Goal: Task Accomplishment & Management: Use online tool/utility

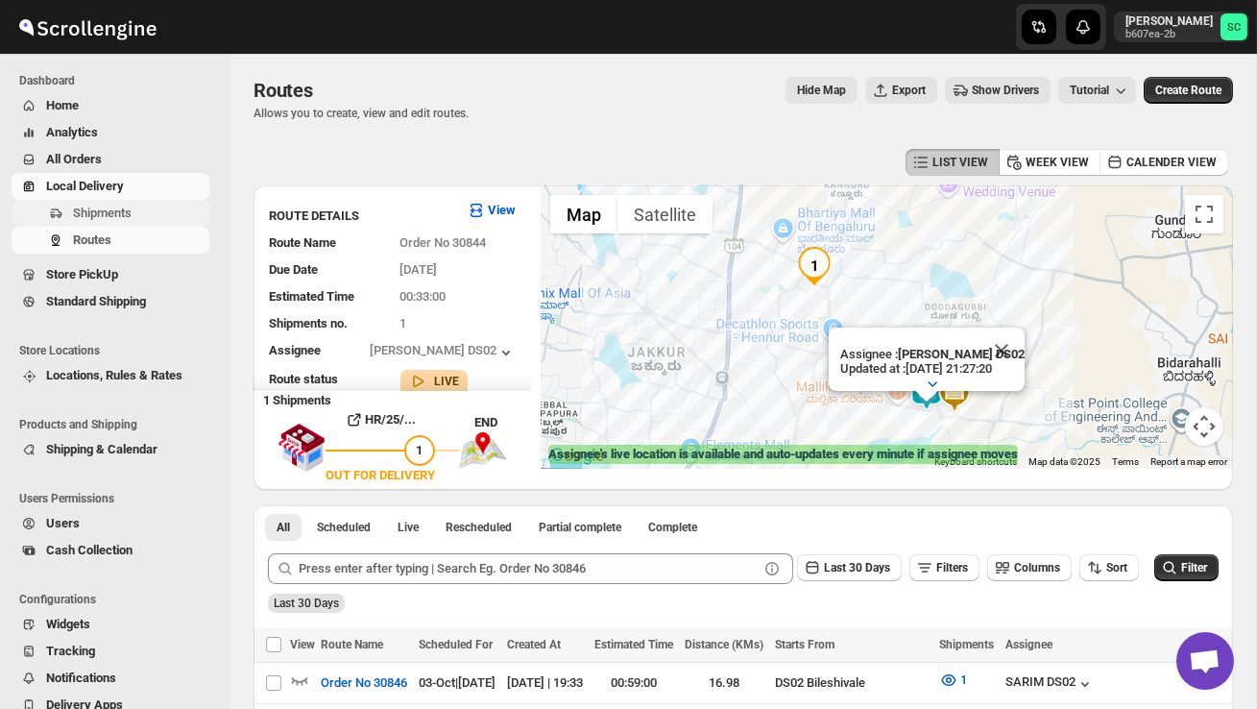
click at [144, 214] on span "Shipments" at bounding box center [139, 213] width 132 height 19
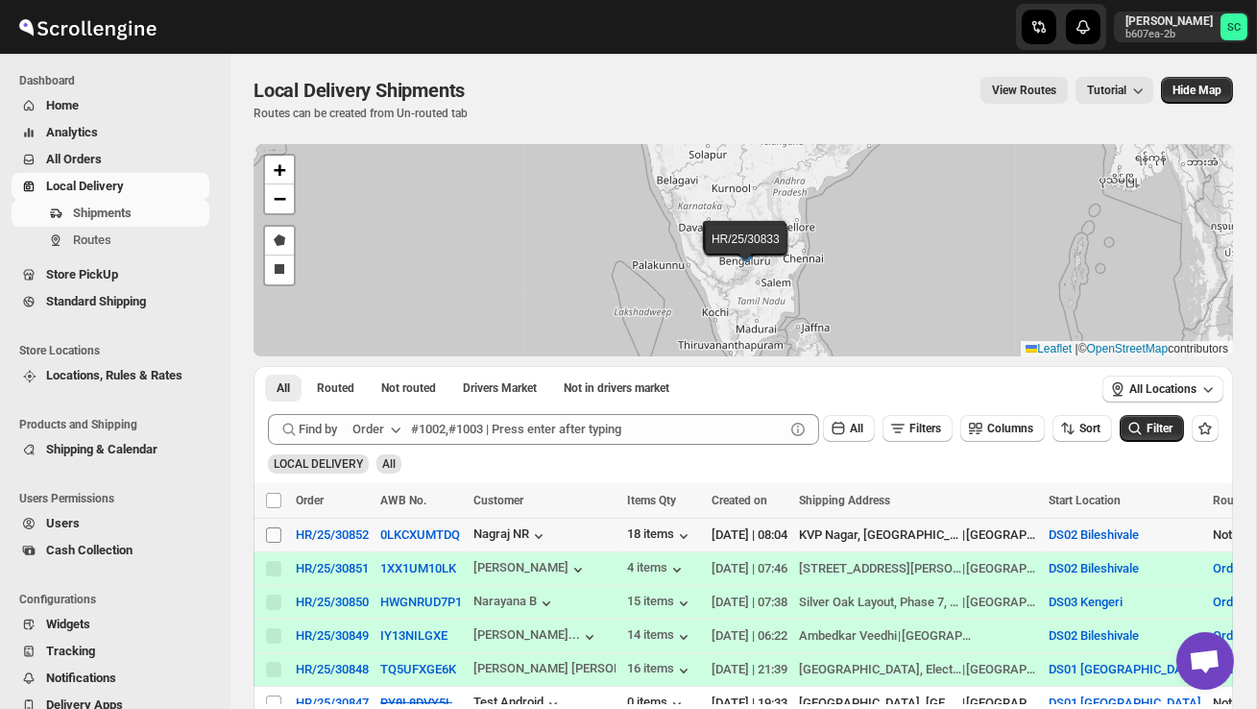
click at [278, 538] on input "Select shipment" at bounding box center [273, 534] width 15 height 15
checkbox input "true"
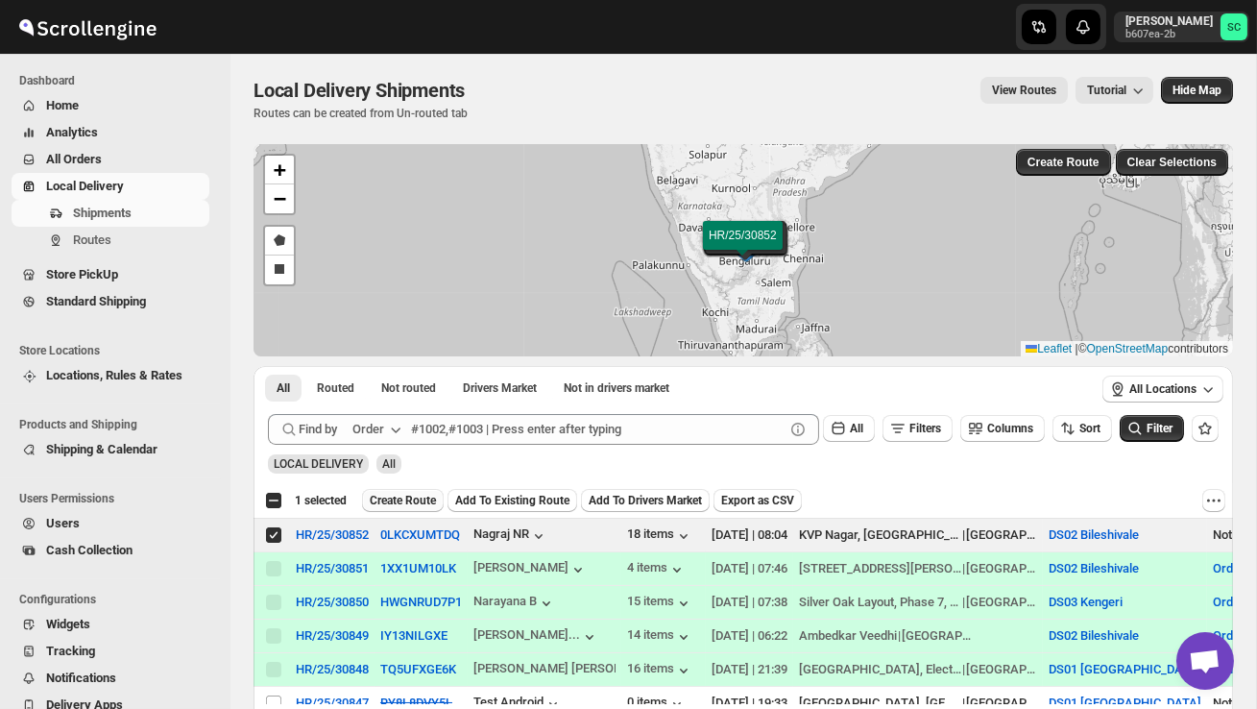
click at [400, 499] on span "Create Route" at bounding box center [403, 500] width 66 height 15
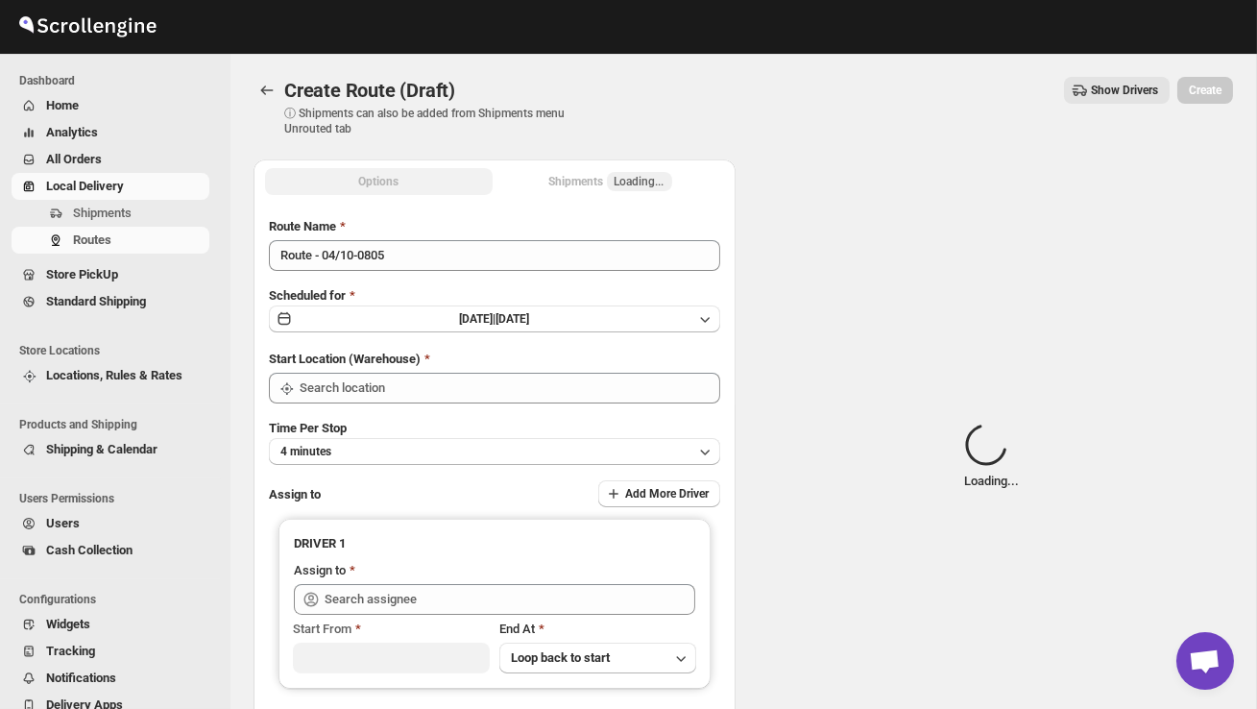
type input "DS02 Bileshivale"
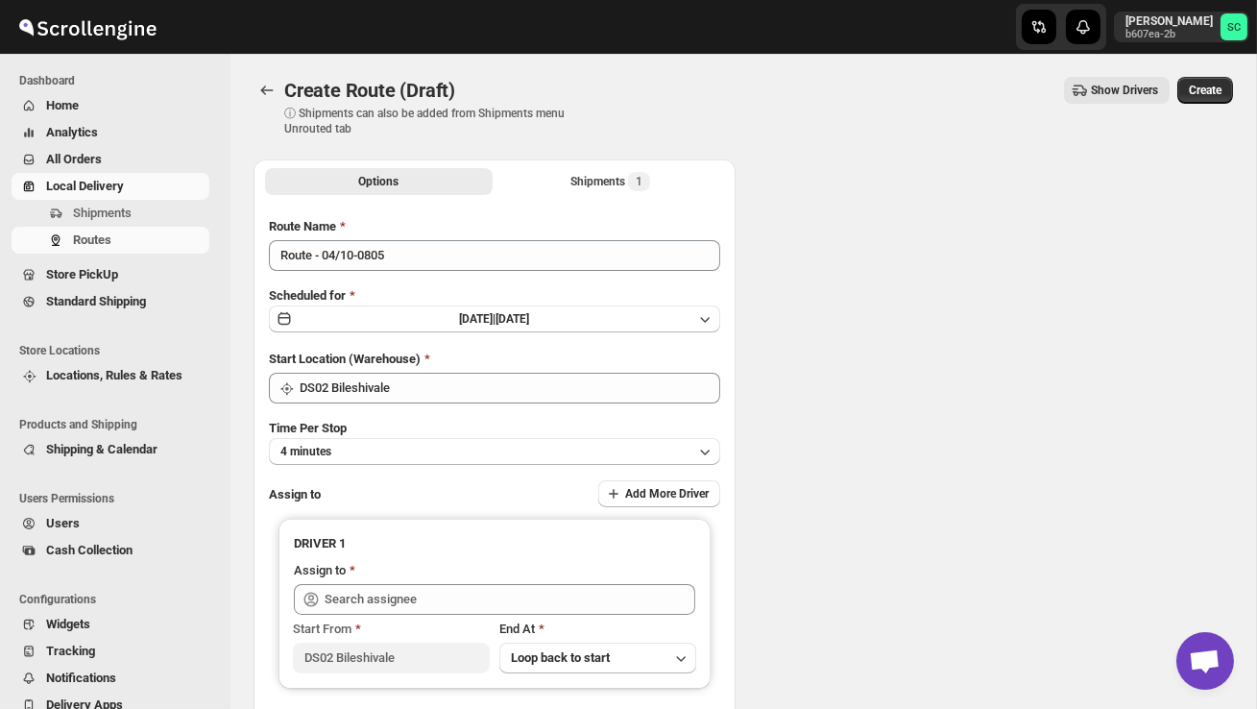
type input "DS02 Bileshivale"
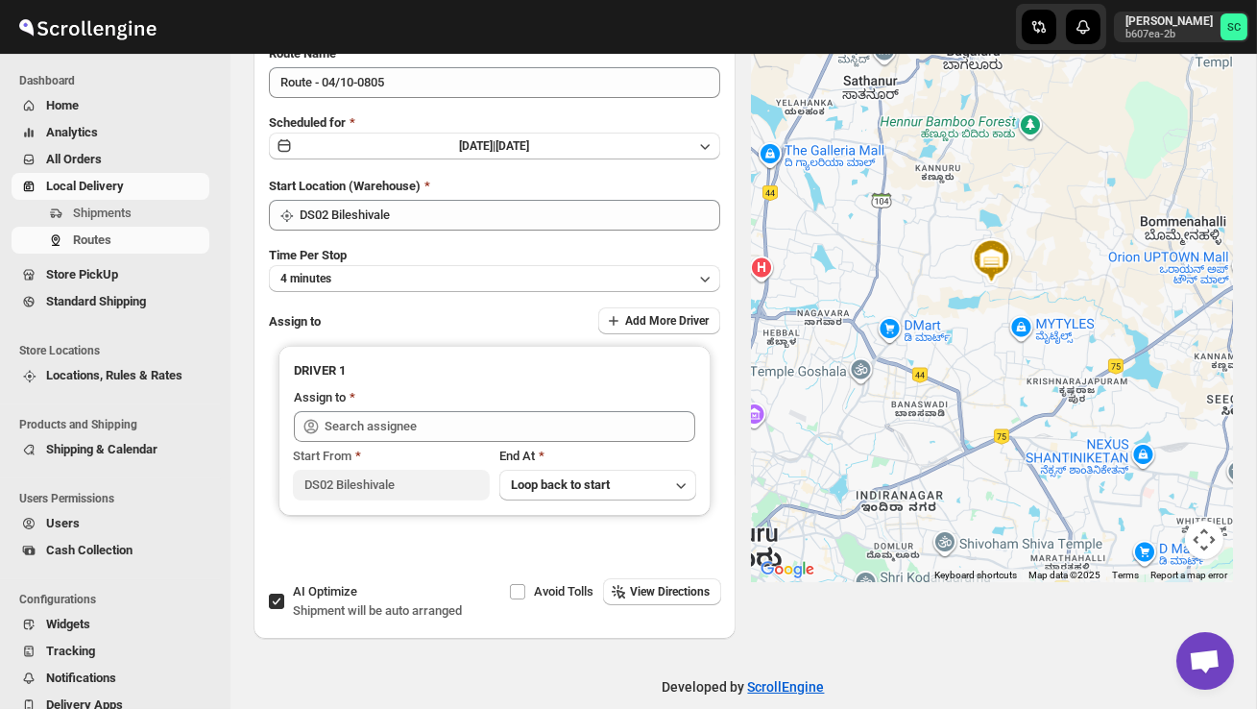
scroll to position [177, 0]
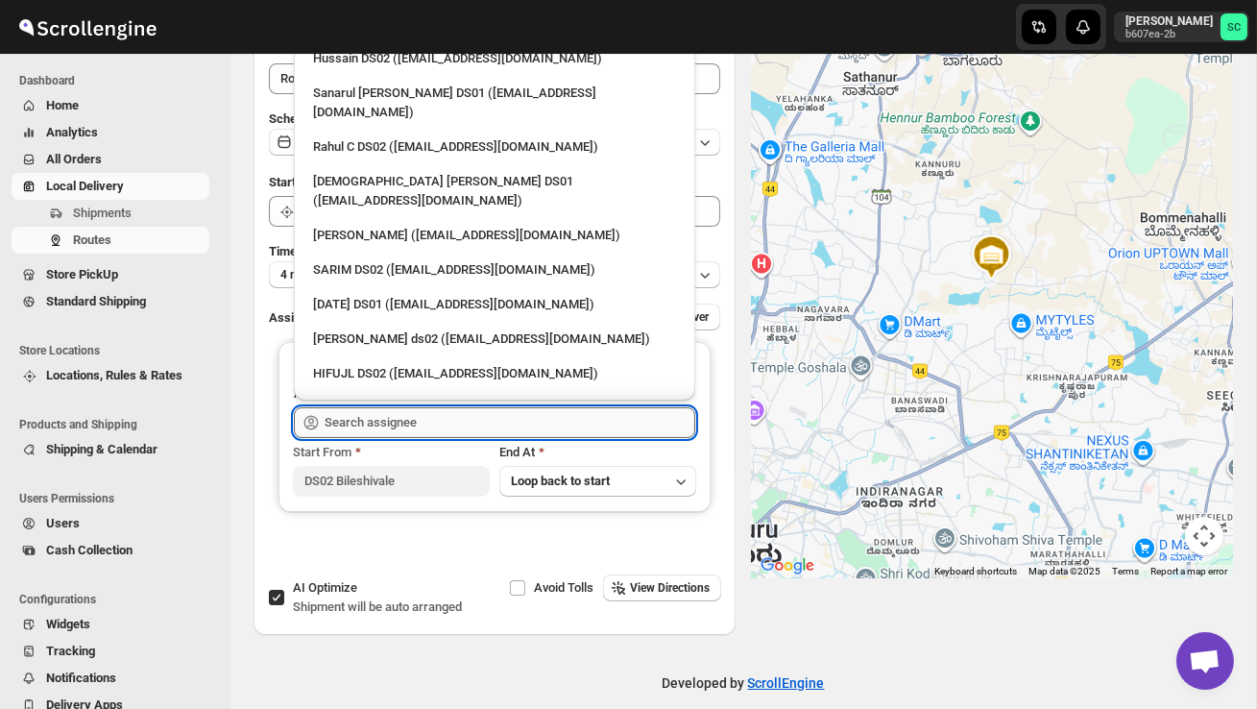
click at [454, 428] on input "text" at bounding box center [510, 422] width 371 height 31
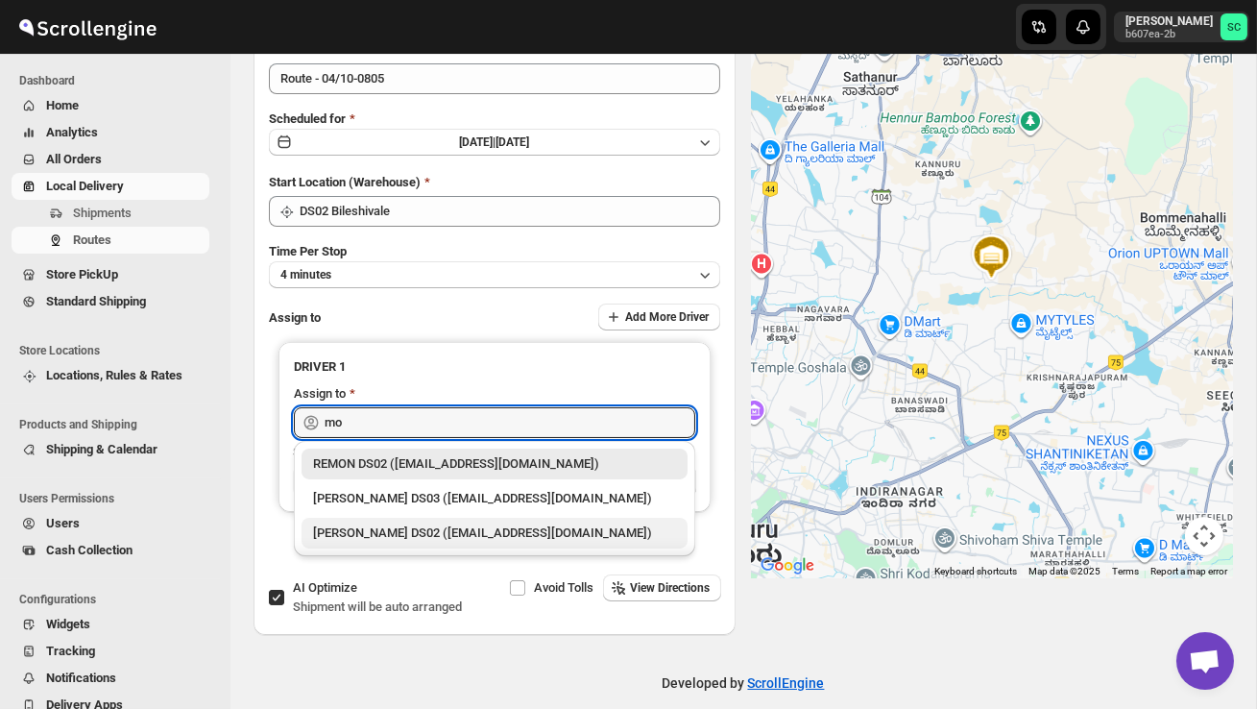
click at [398, 530] on div "[PERSON_NAME] DS02 ([EMAIL_ADDRESS][DOMAIN_NAME])" at bounding box center [494, 532] width 363 height 19
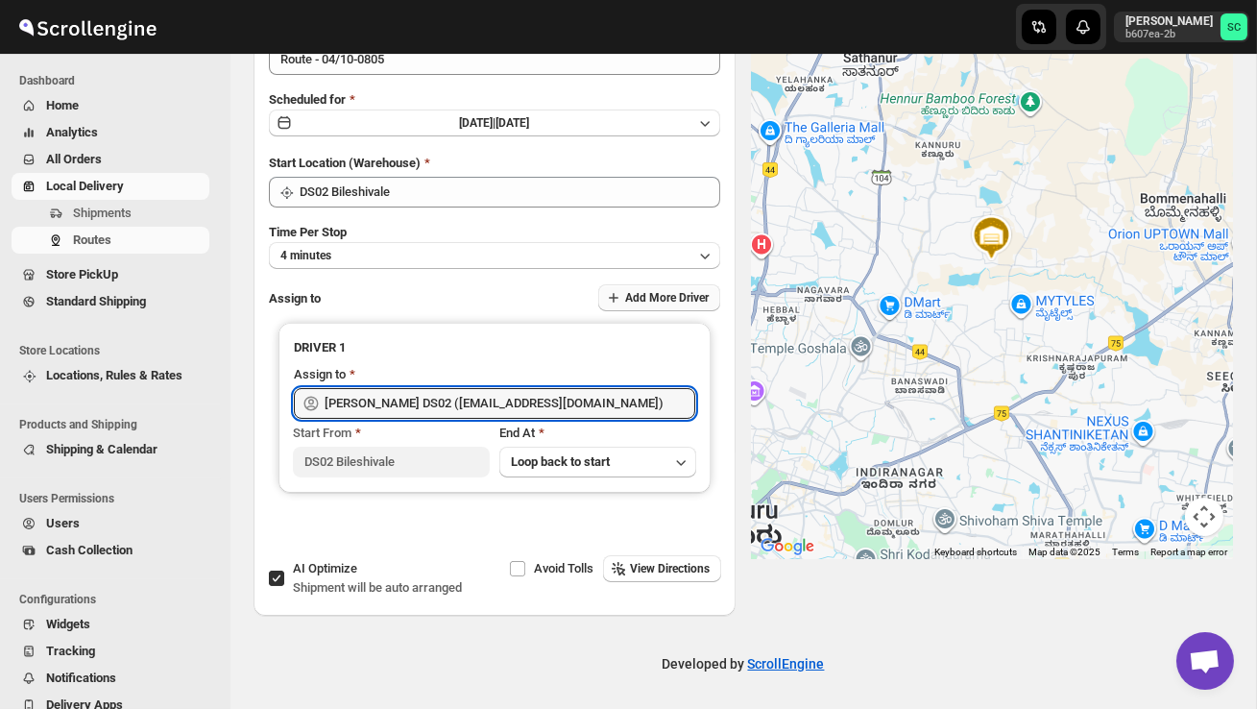
scroll to position [0, 0]
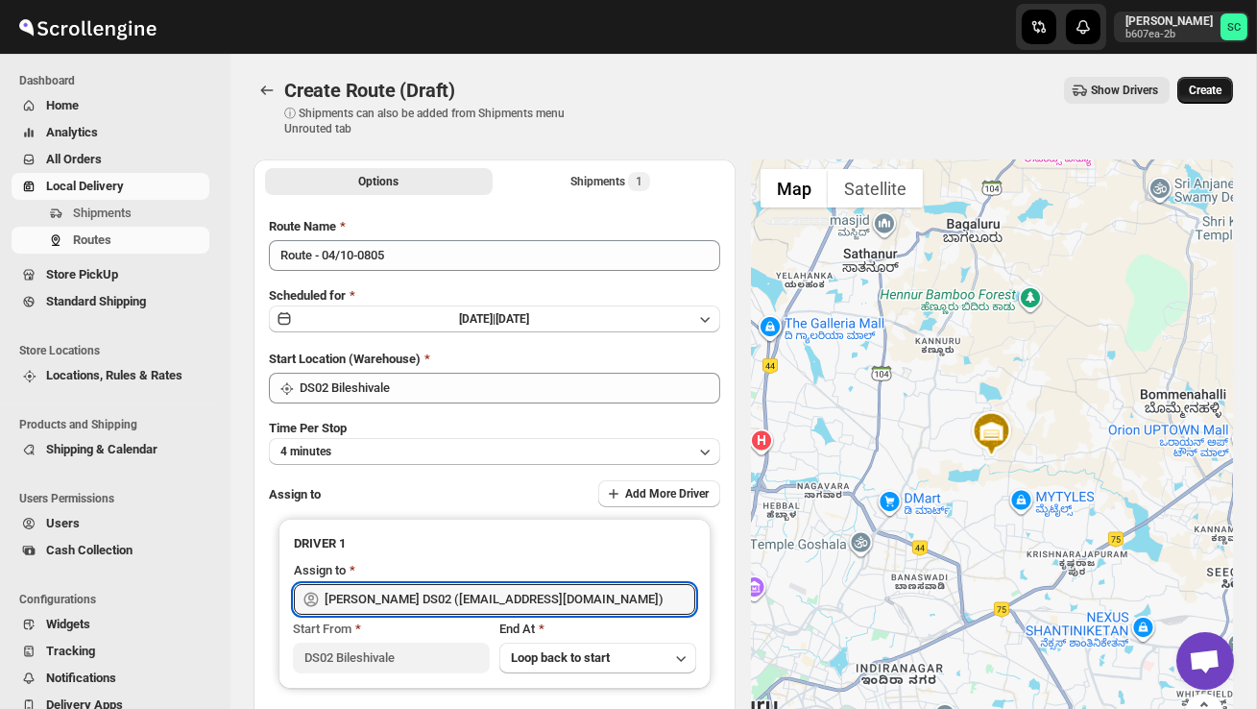
type input "[PERSON_NAME] DS02 ([EMAIL_ADDRESS][DOMAIN_NAME])"
click at [1204, 93] on span "Create" at bounding box center [1205, 90] width 33 height 15
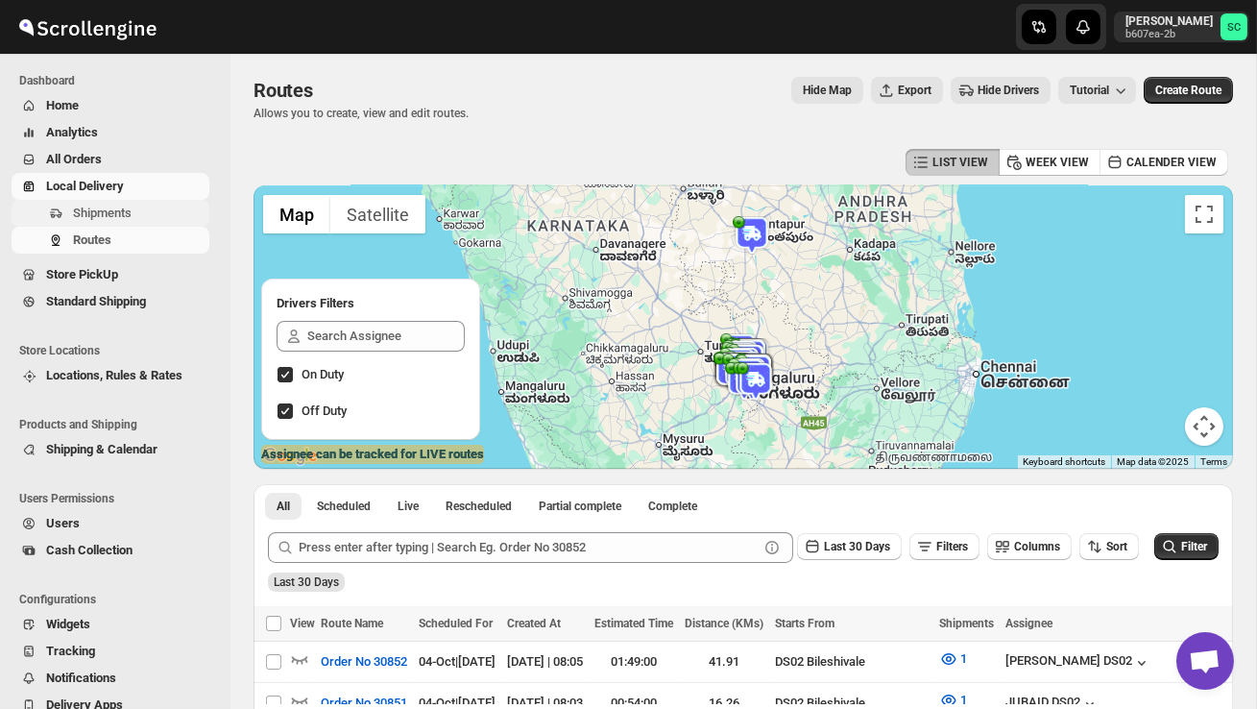
click at [117, 205] on span "Shipments" at bounding box center [139, 213] width 132 height 19
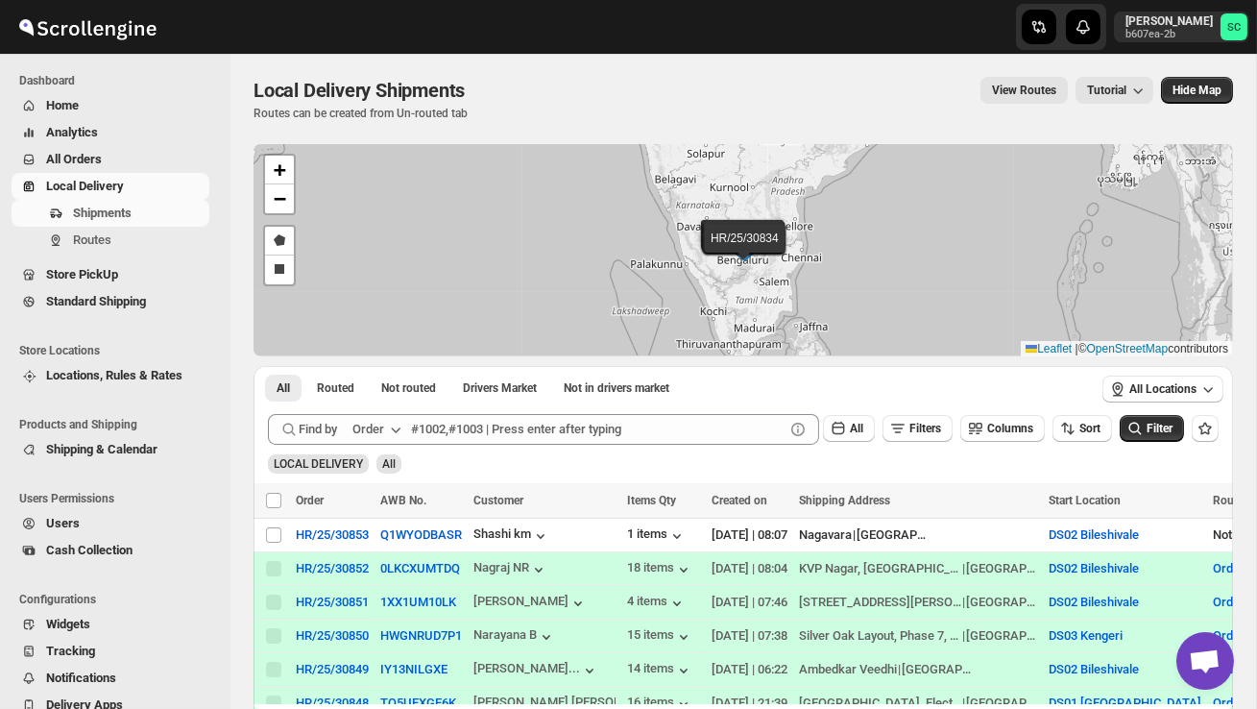
click at [100, 146] on button "All Orders" at bounding box center [111, 159] width 198 height 27
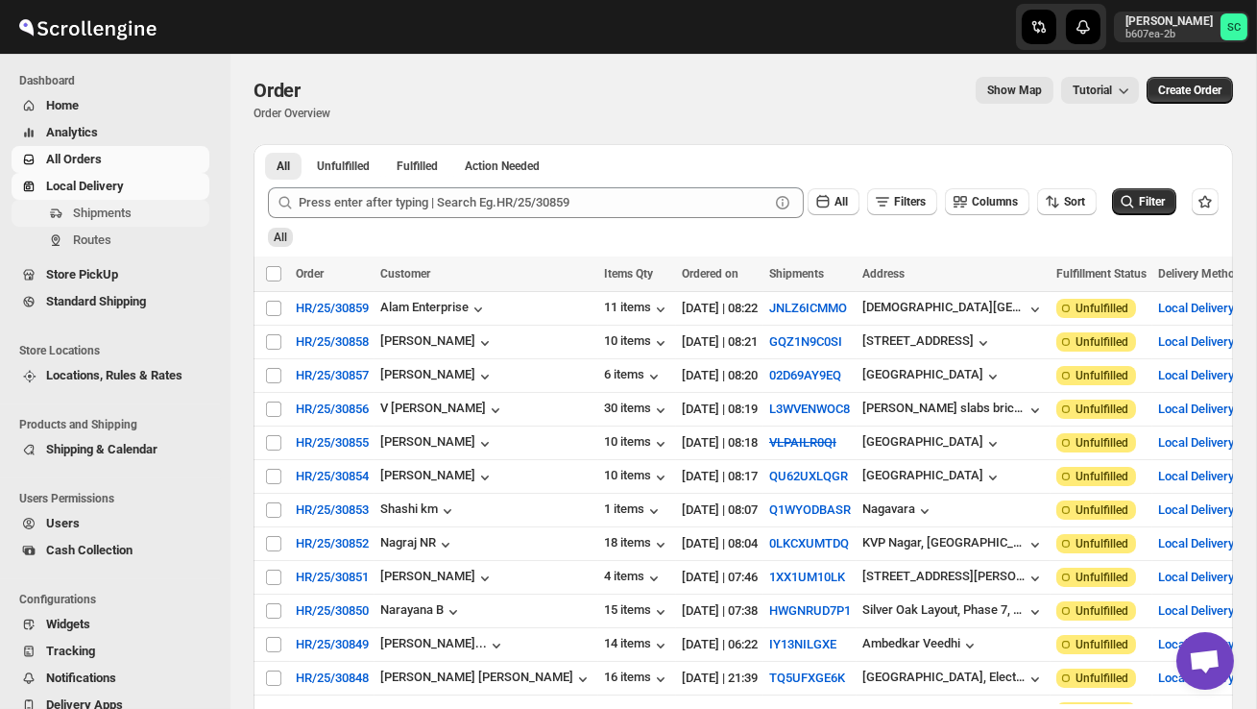
click at [118, 205] on span "Shipments" at bounding box center [102, 212] width 59 height 14
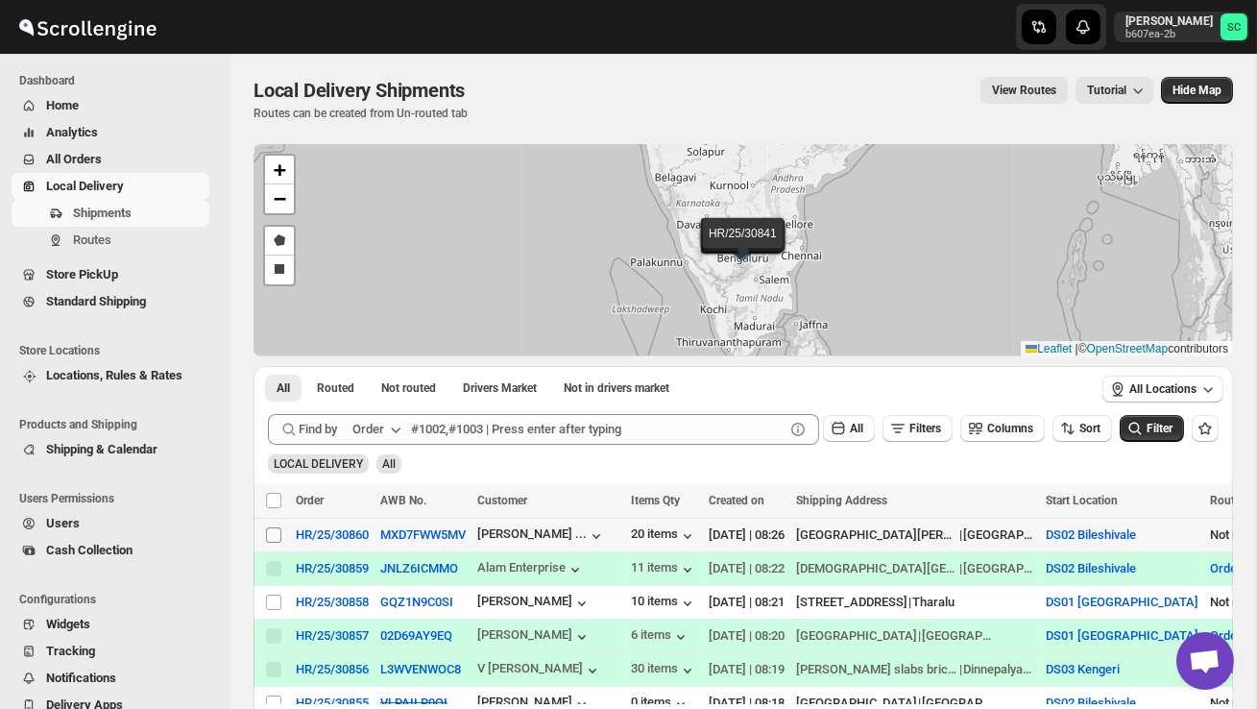
click at [277, 538] on input "Select shipment" at bounding box center [273, 534] width 15 height 15
checkbox input "true"
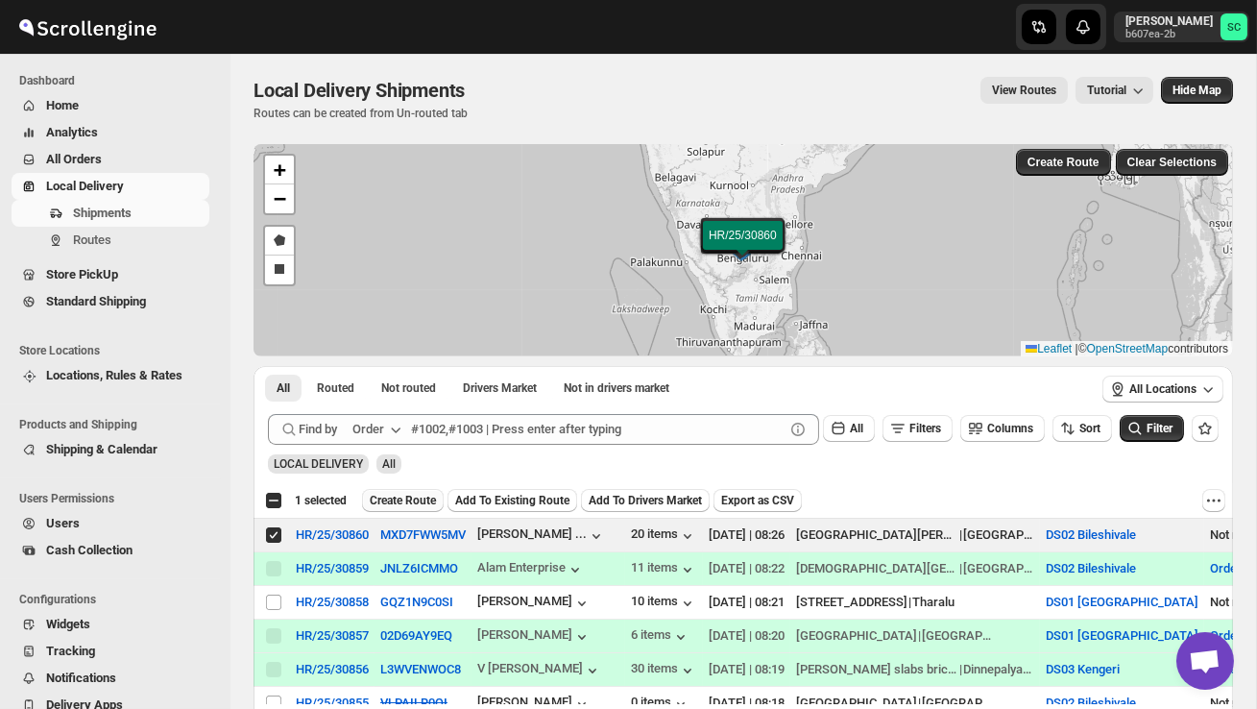
click at [424, 501] on span "Create Route" at bounding box center [403, 500] width 66 height 15
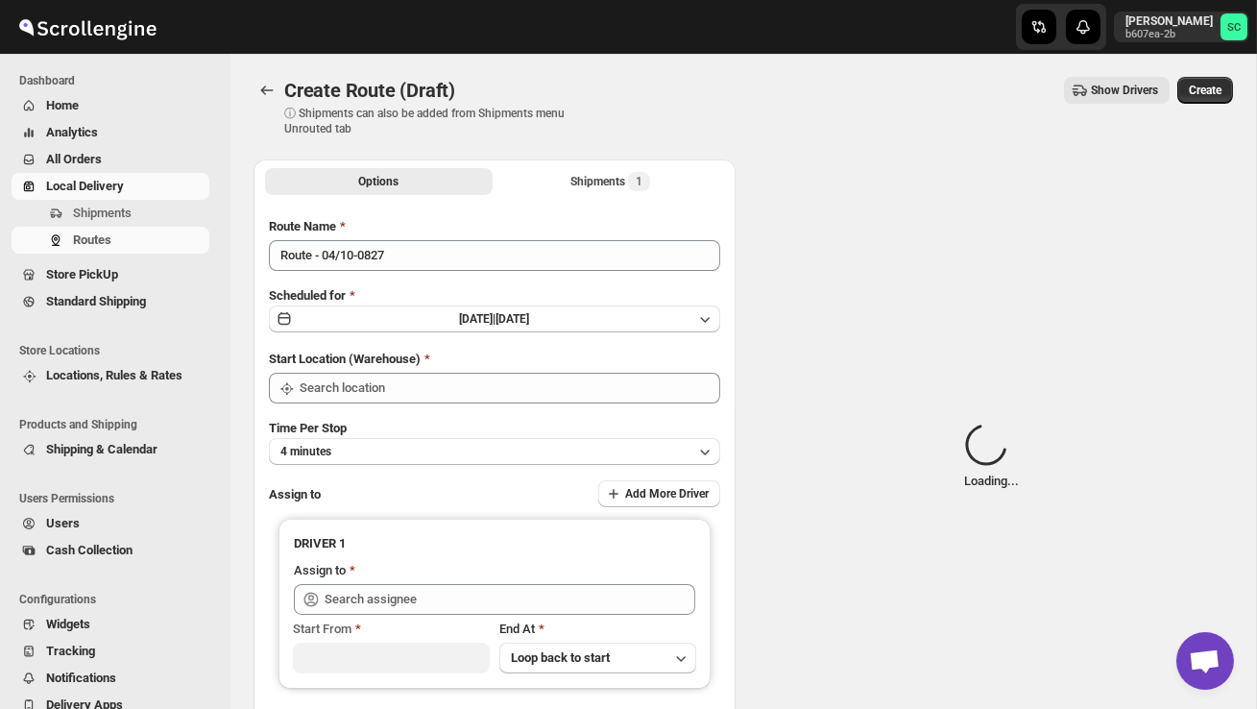
type input "DS02 Bileshivale"
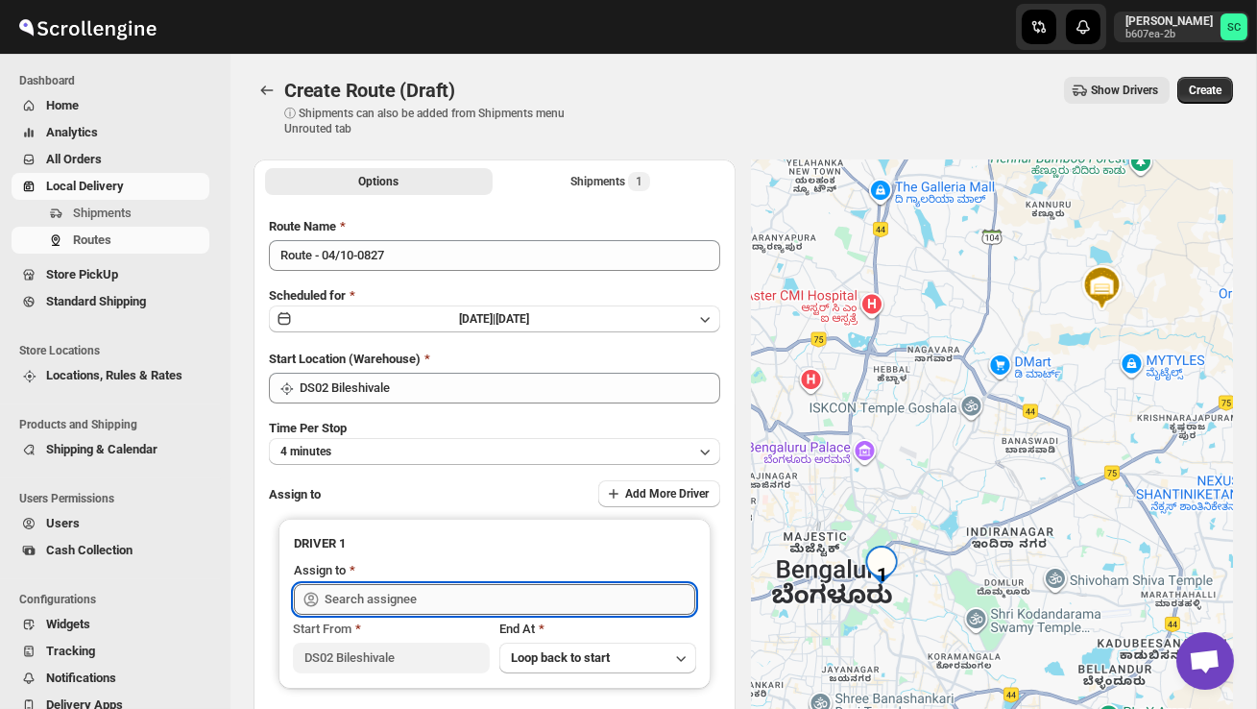
click at [431, 596] on input "text" at bounding box center [510, 599] width 371 height 31
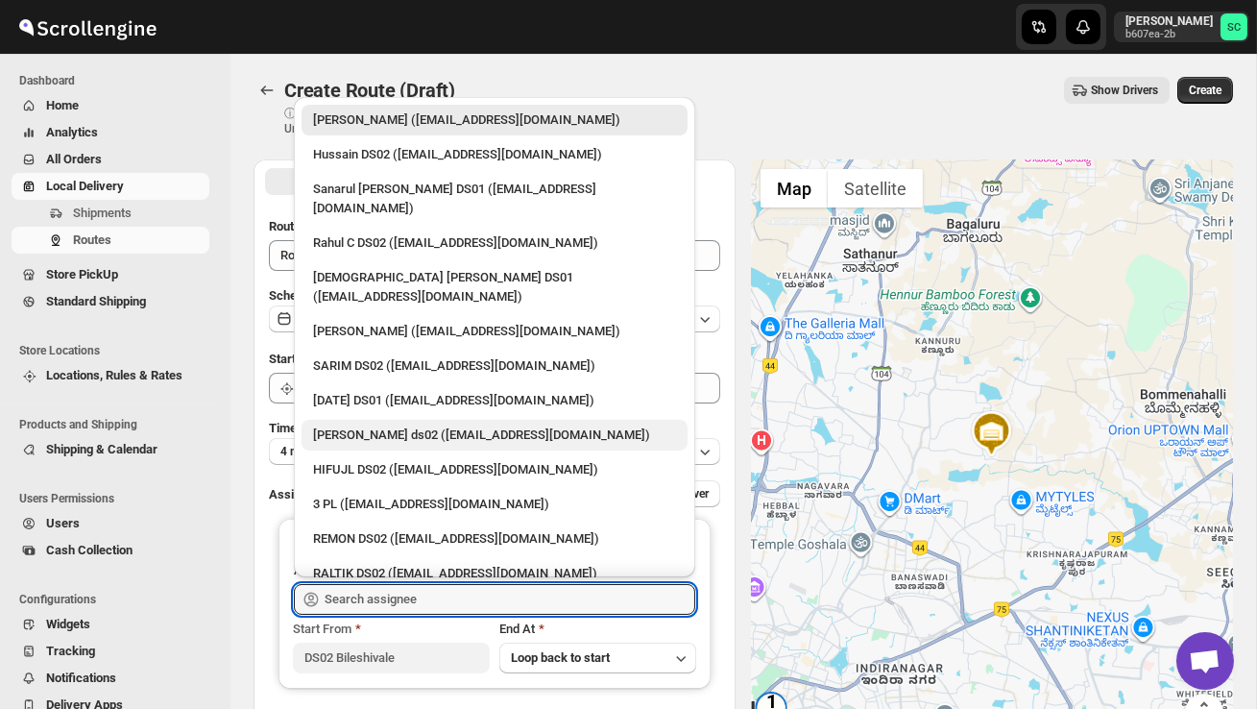
click at [398, 425] on div "[PERSON_NAME] ds02 ([EMAIL_ADDRESS][DOMAIN_NAME])" at bounding box center [494, 434] width 363 height 19
type input "[PERSON_NAME] ds02 ([EMAIL_ADDRESS][DOMAIN_NAME])"
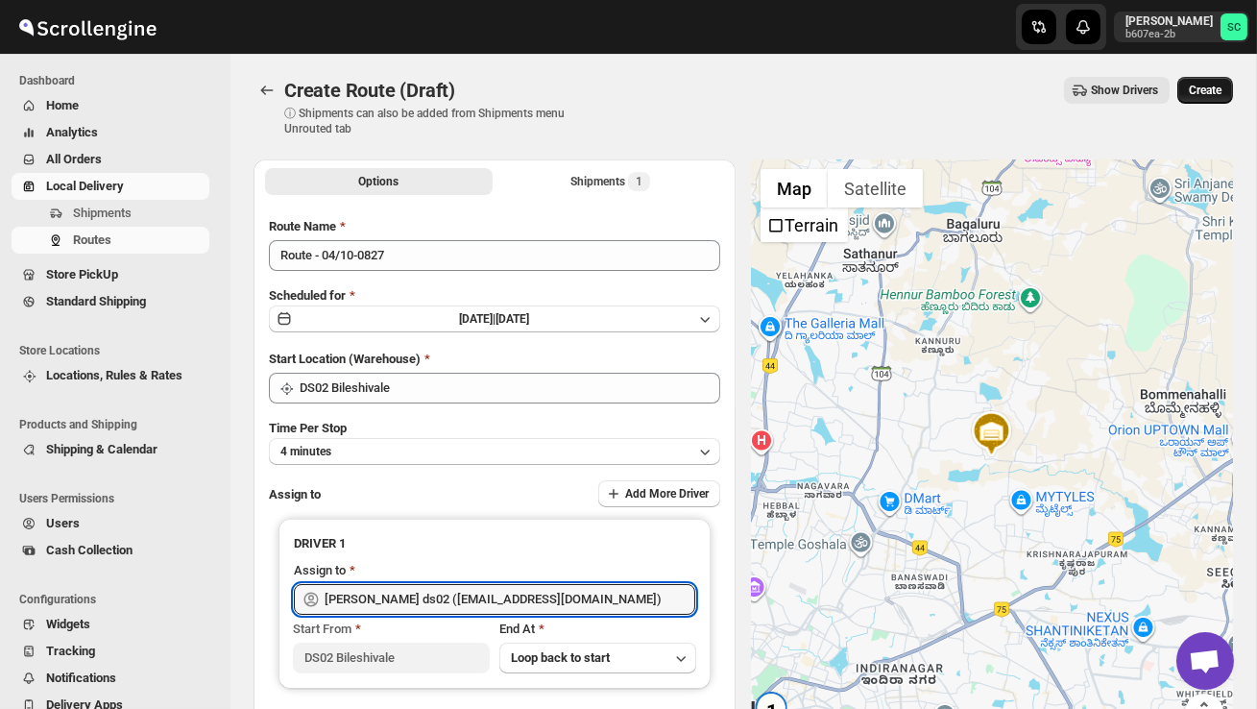
click at [1198, 92] on span "Create" at bounding box center [1205, 90] width 33 height 15
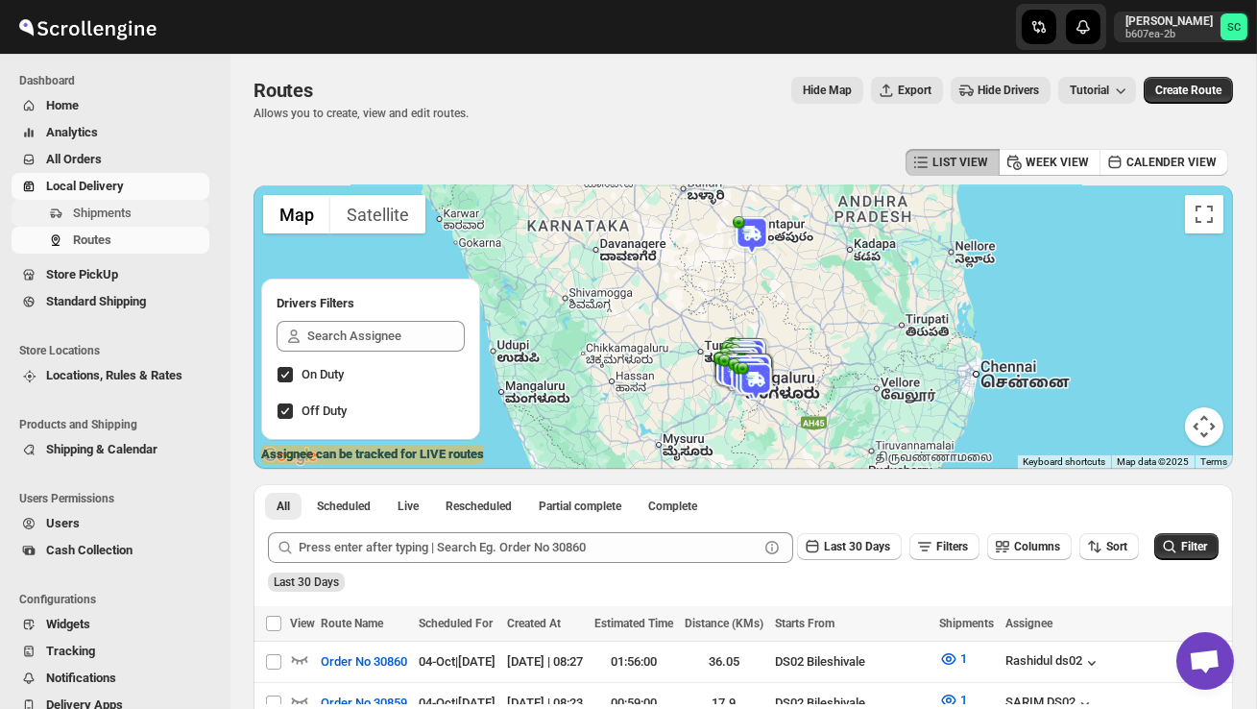
click at [132, 210] on span "Shipments" at bounding box center [102, 212] width 59 height 14
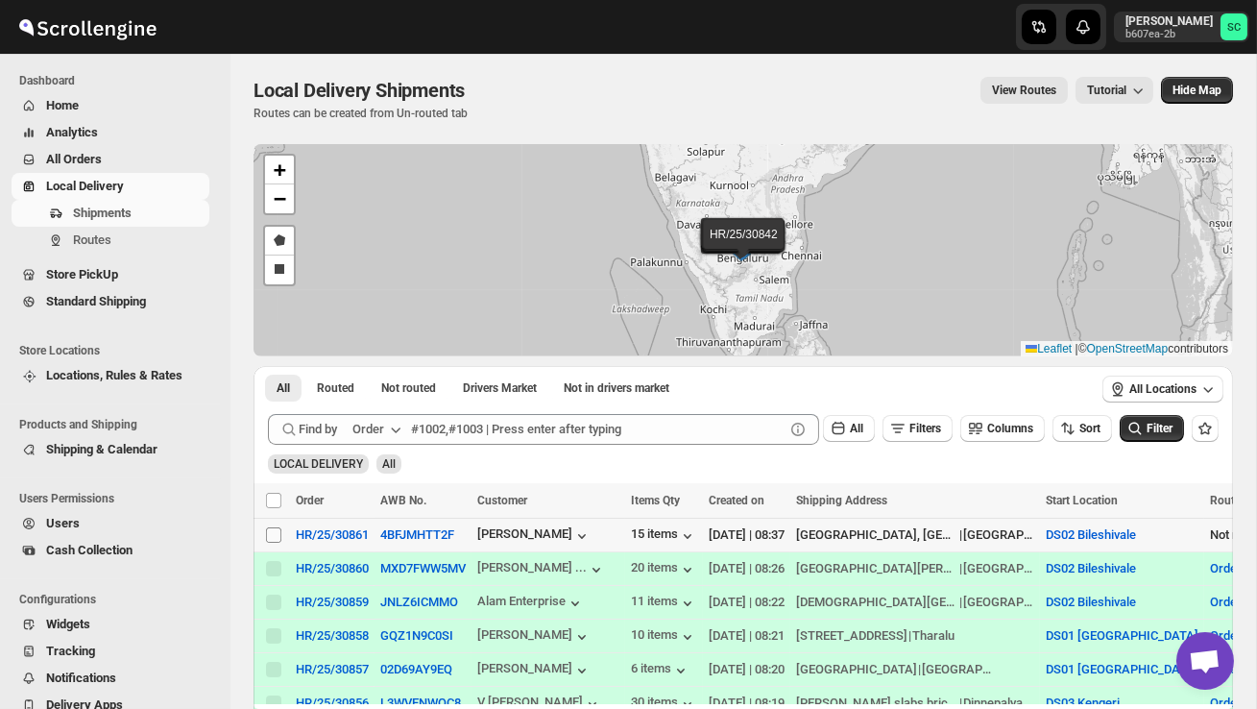
click at [277, 535] on input "Select shipment" at bounding box center [273, 534] width 15 height 15
checkbox input "true"
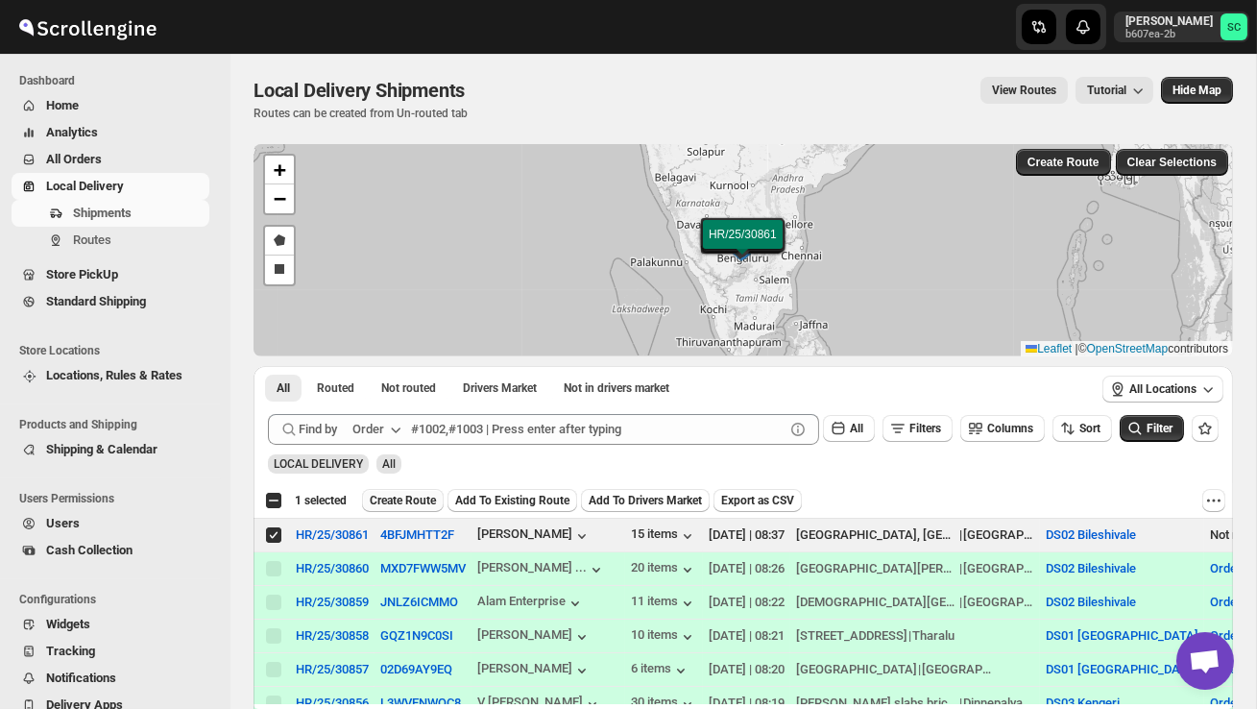
click at [413, 500] on span "Create Route" at bounding box center [403, 500] width 66 height 15
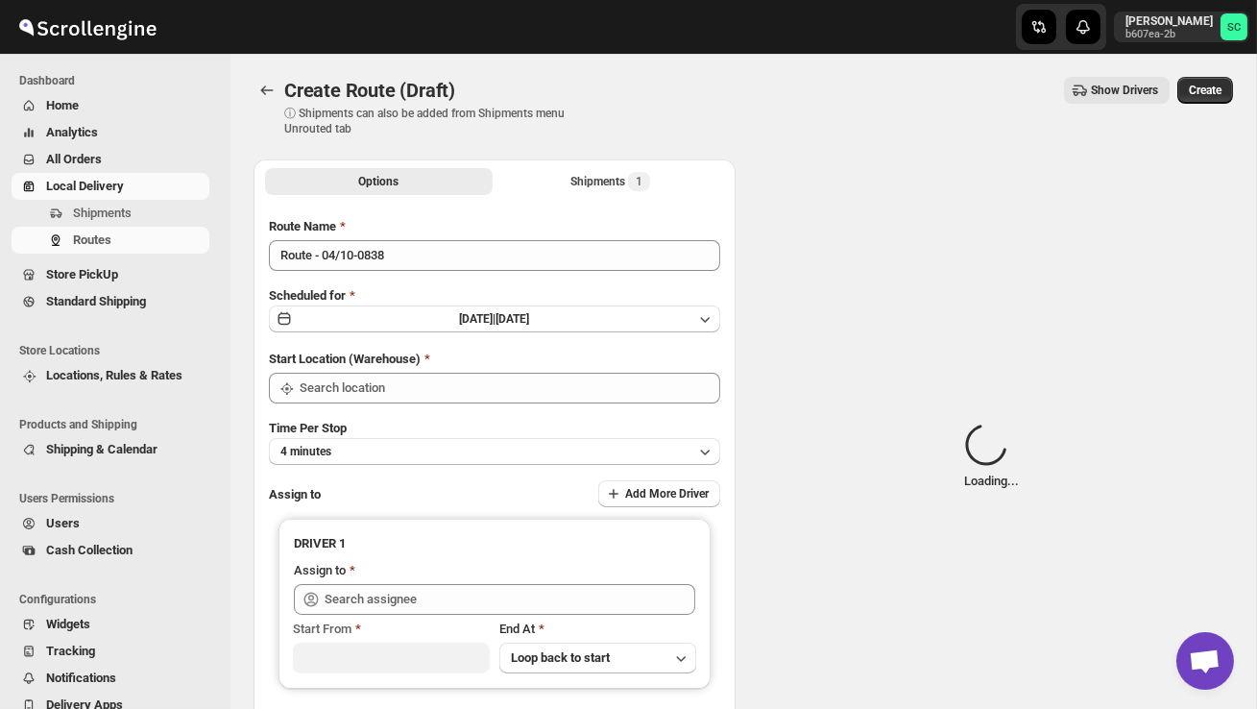
type input "DS02 Bileshivale"
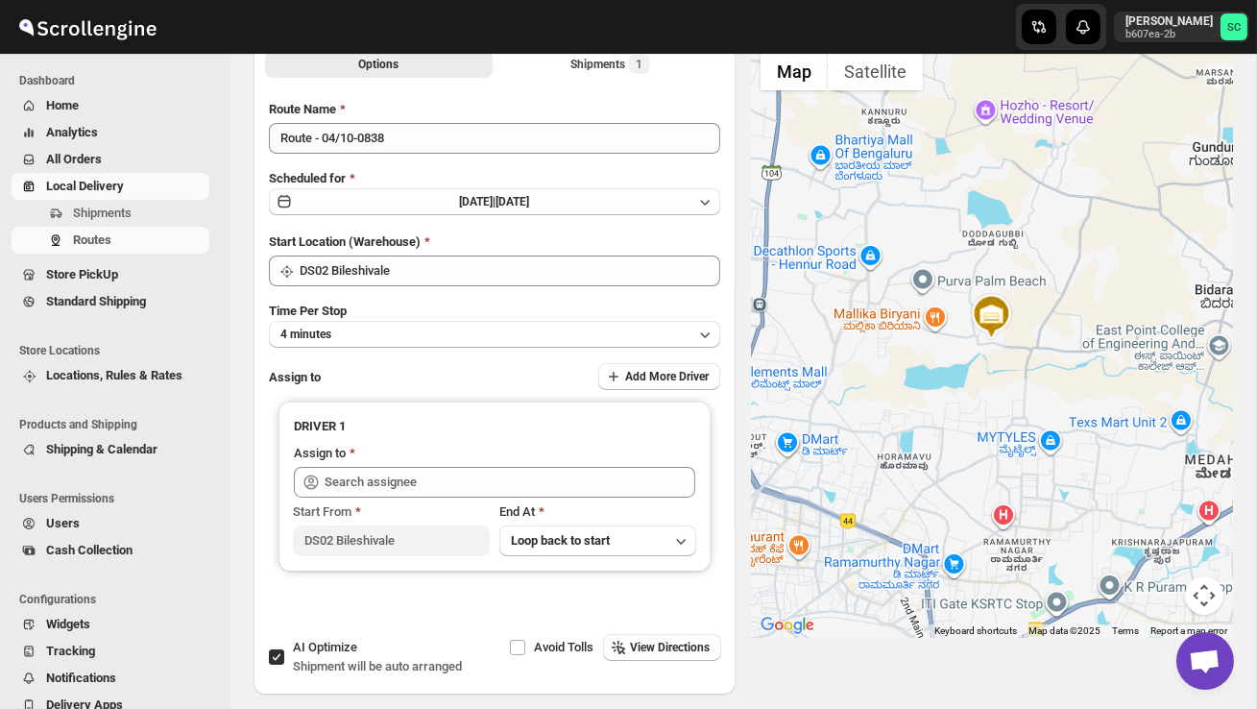
scroll to position [134, 0]
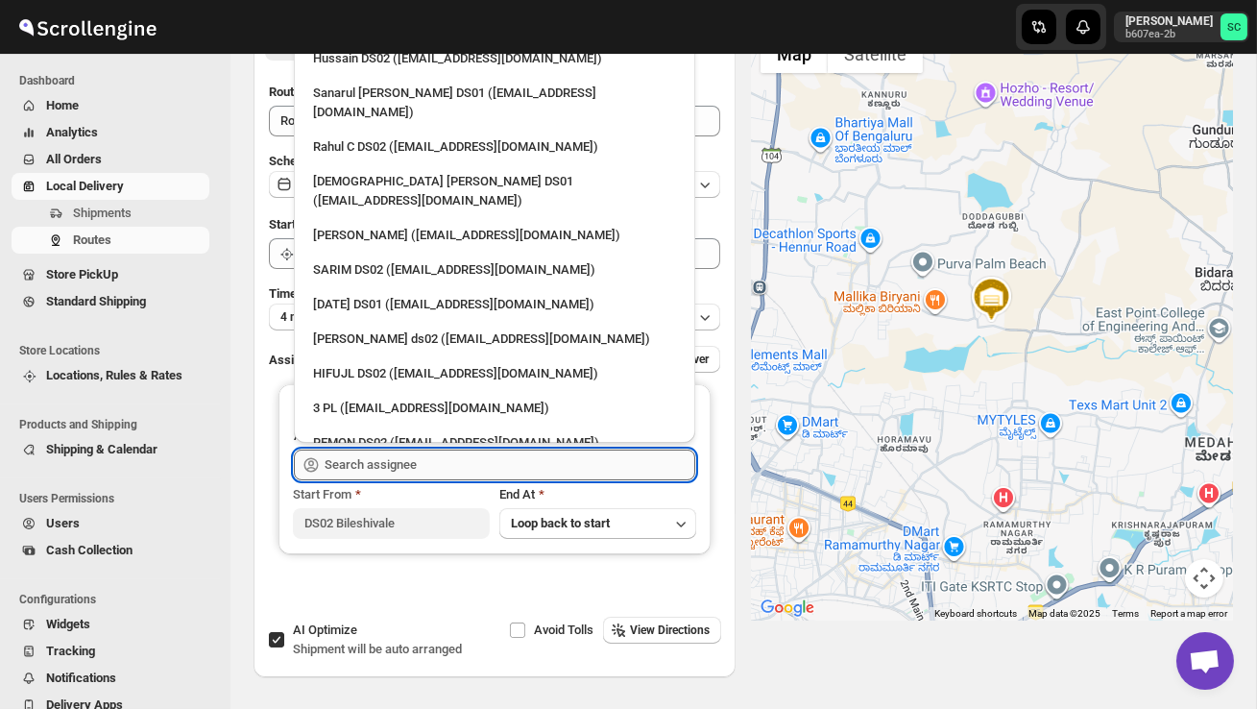
click at [428, 468] on input "text" at bounding box center [510, 464] width 371 height 31
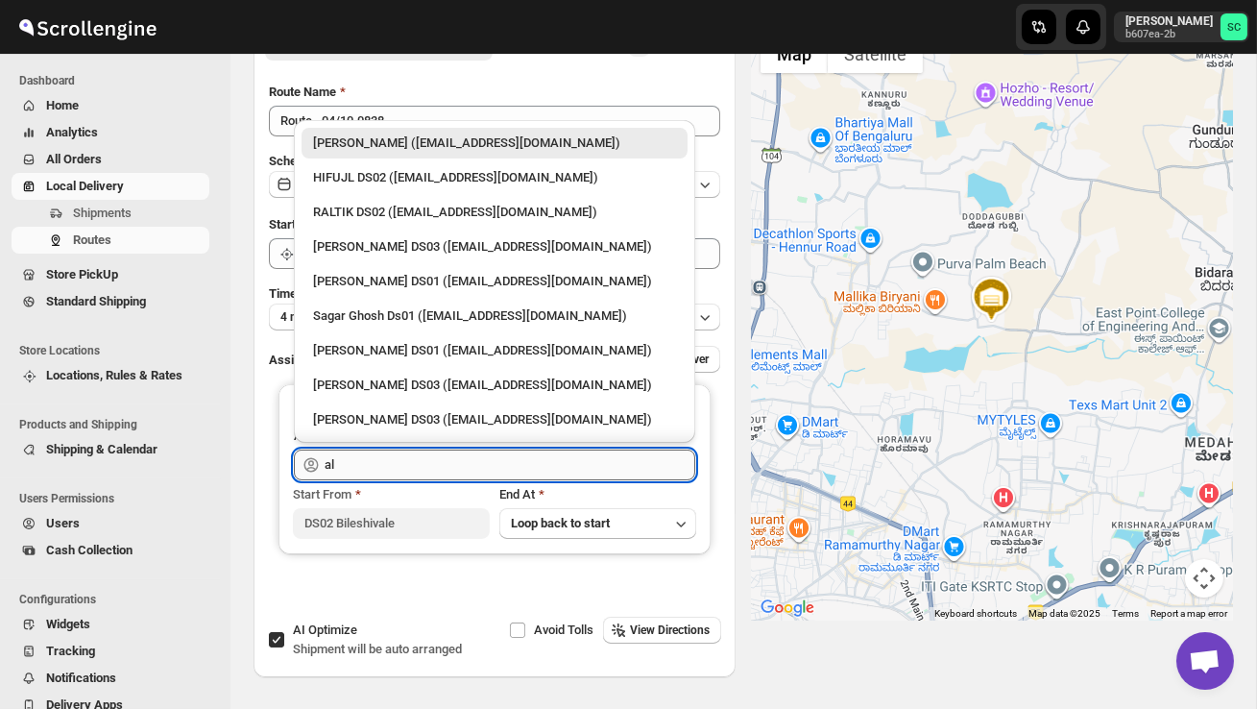
type input "a"
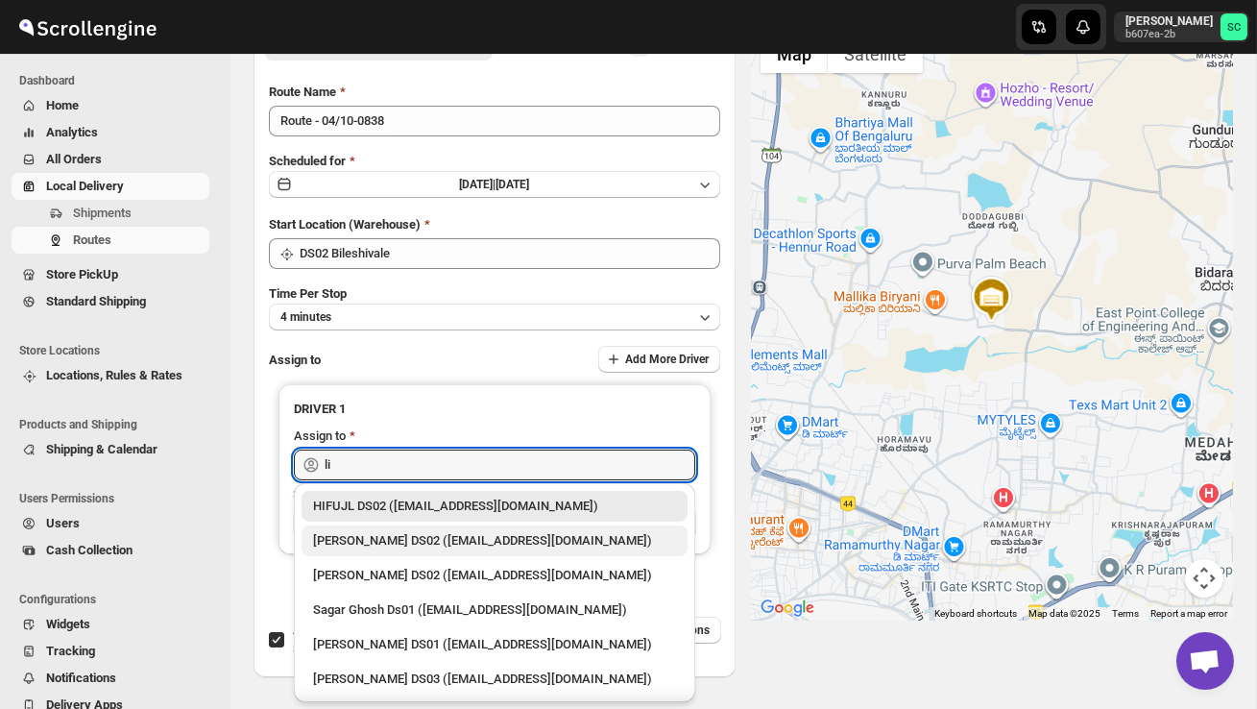
click at [394, 539] on div "[PERSON_NAME] DS02 ([EMAIL_ADDRESS][DOMAIN_NAME])" at bounding box center [494, 540] width 363 height 19
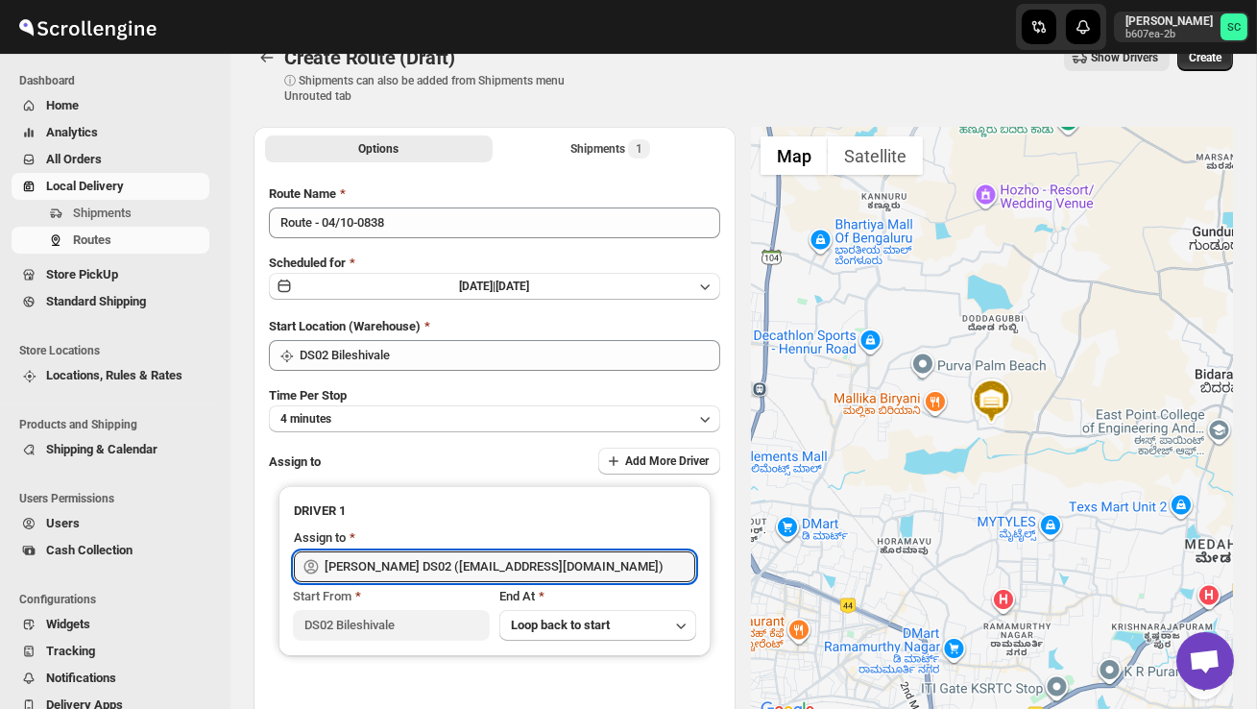
scroll to position [0, 0]
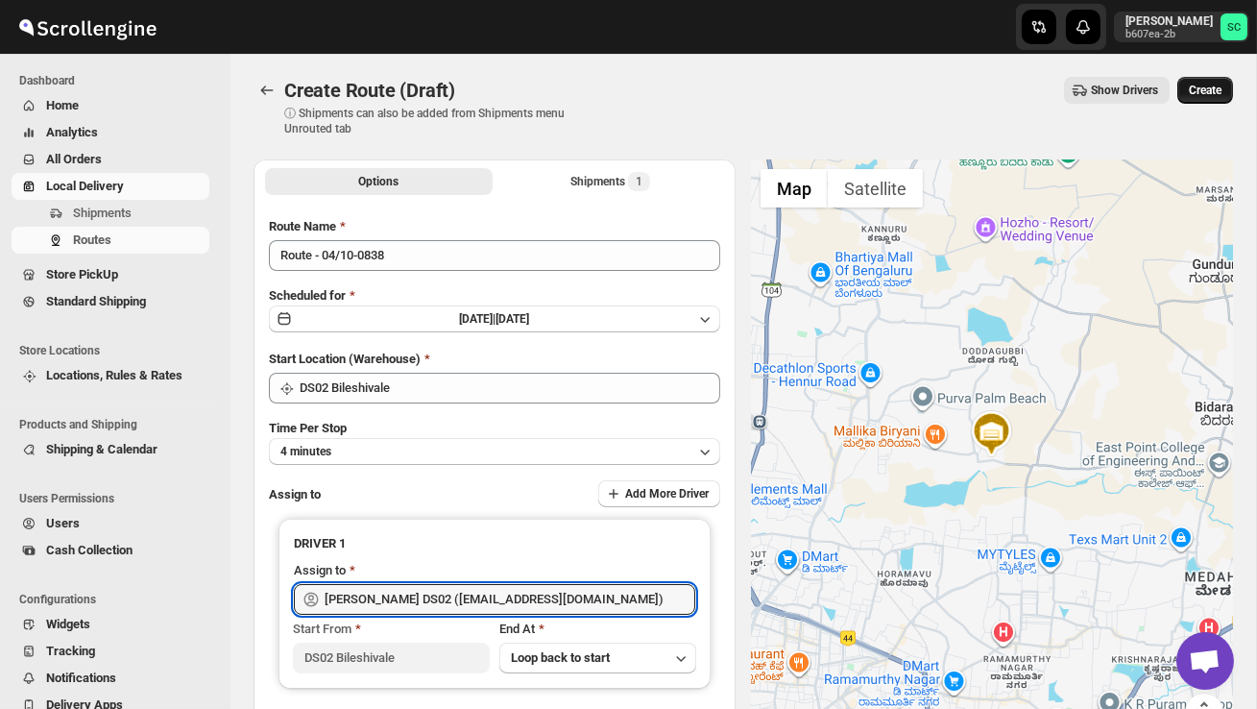
type input "[PERSON_NAME] DS02 ([EMAIL_ADDRESS][DOMAIN_NAME])"
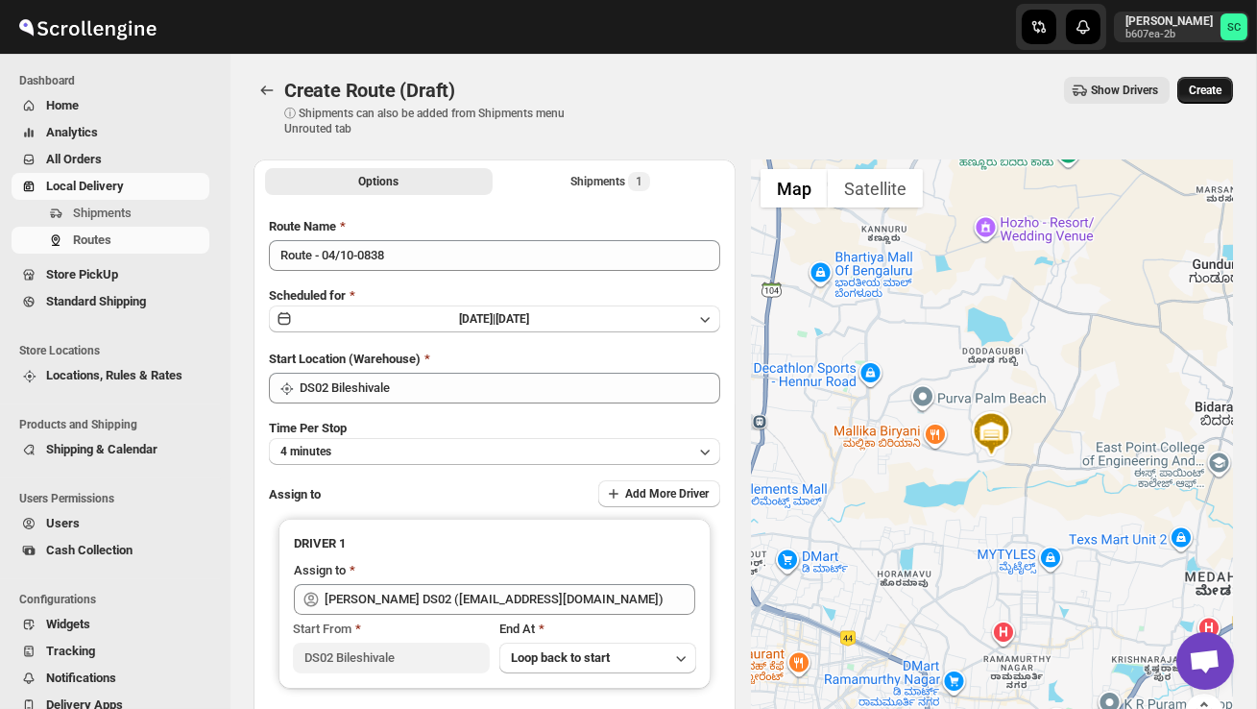
click at [1207, 92] on span "Create" at bounding box center [1205, 90] width 33 height 15
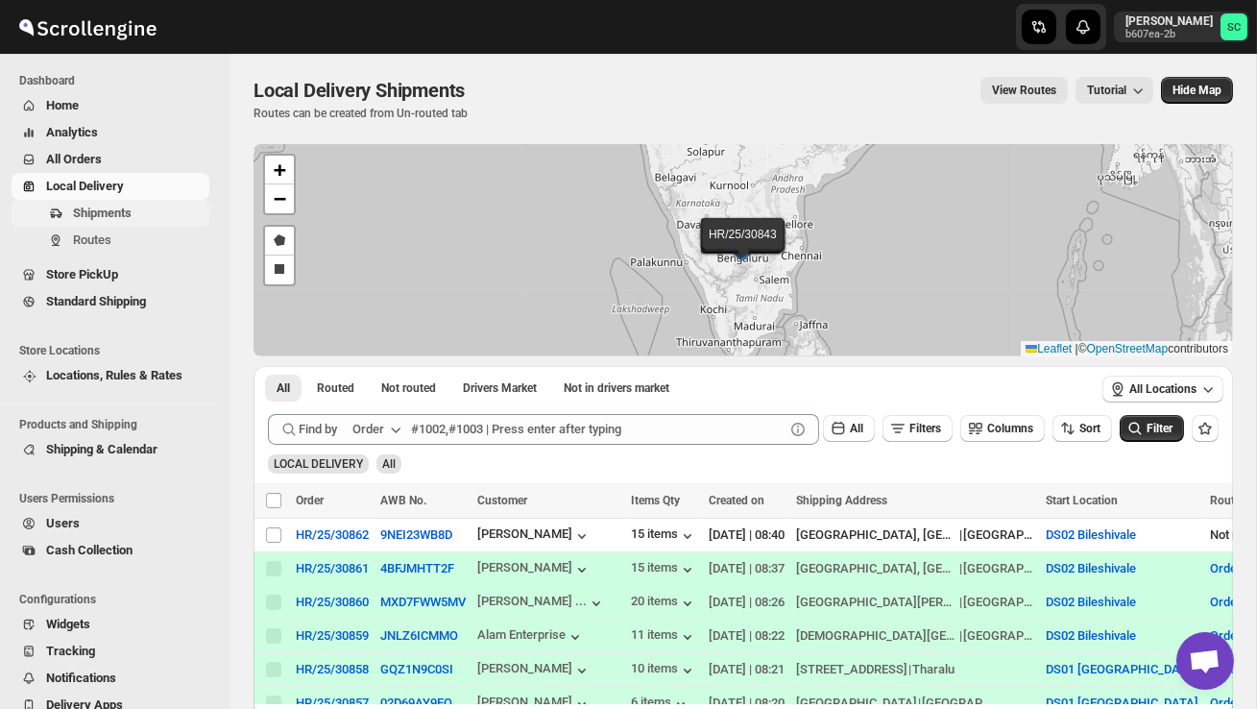
click at [130, 212] on span "Shipments" at bounding box center [102, 212] width 59 height 14
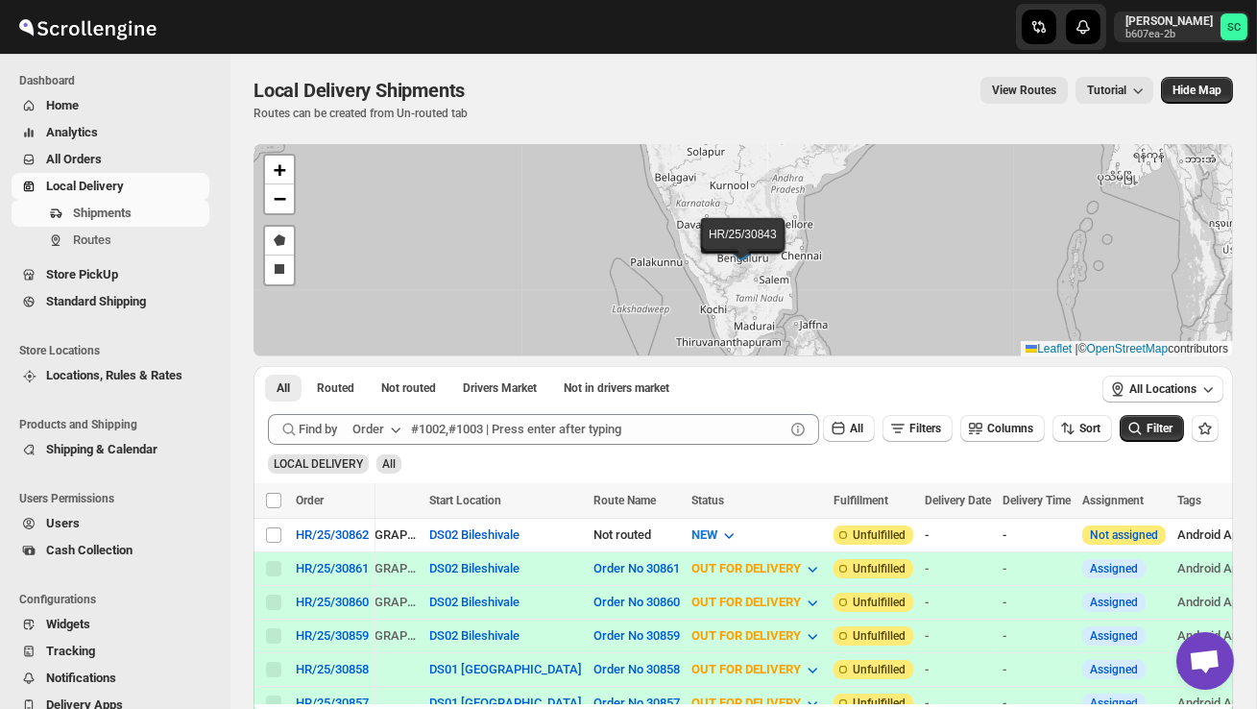
scroll to position [0, 675]
